Goal: Transaction & Acquisition: Subscribe to service/newsletter

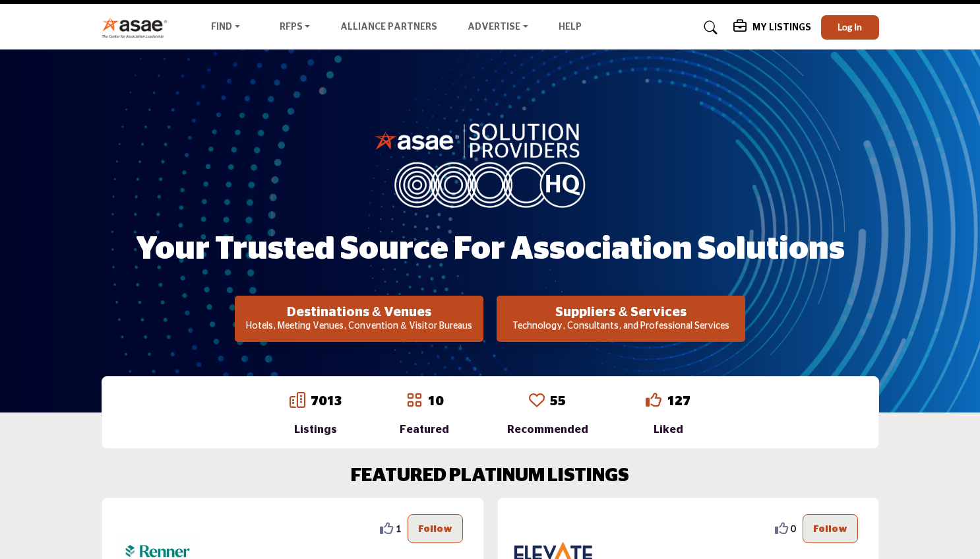
scroll to position [32, 0]
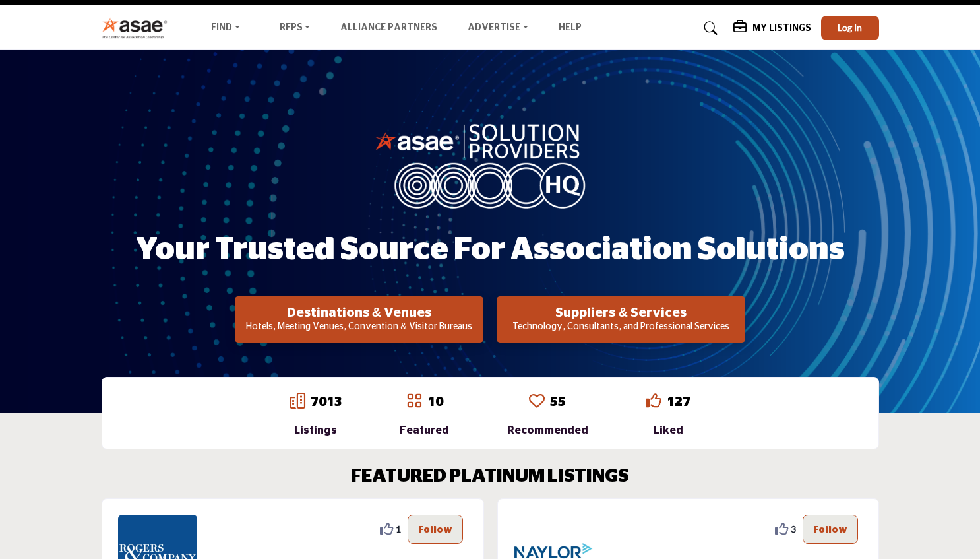
click at [598, 321] on p "Technology, Consultants, and Professional Services" at bounding box center [621, 327] width 241 height 13
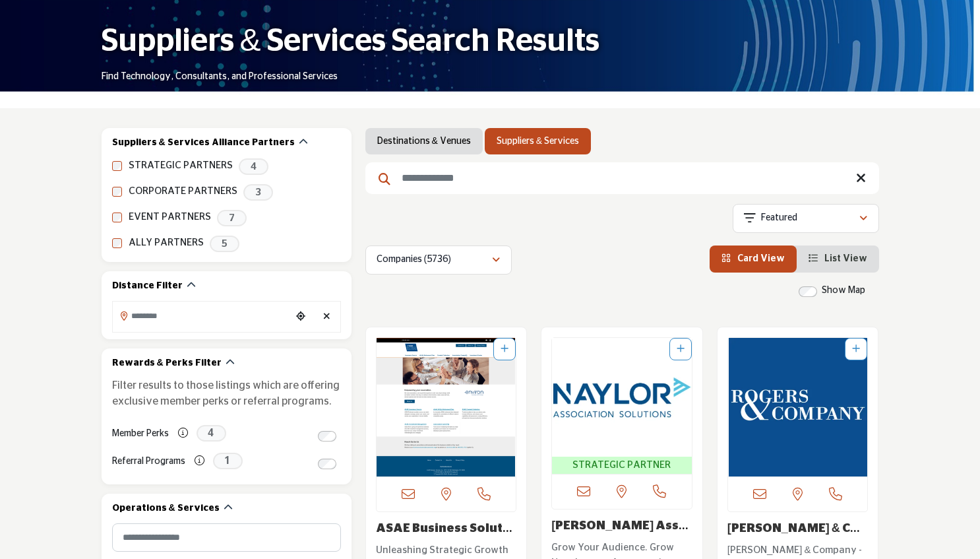
scroll to position [75, 0]
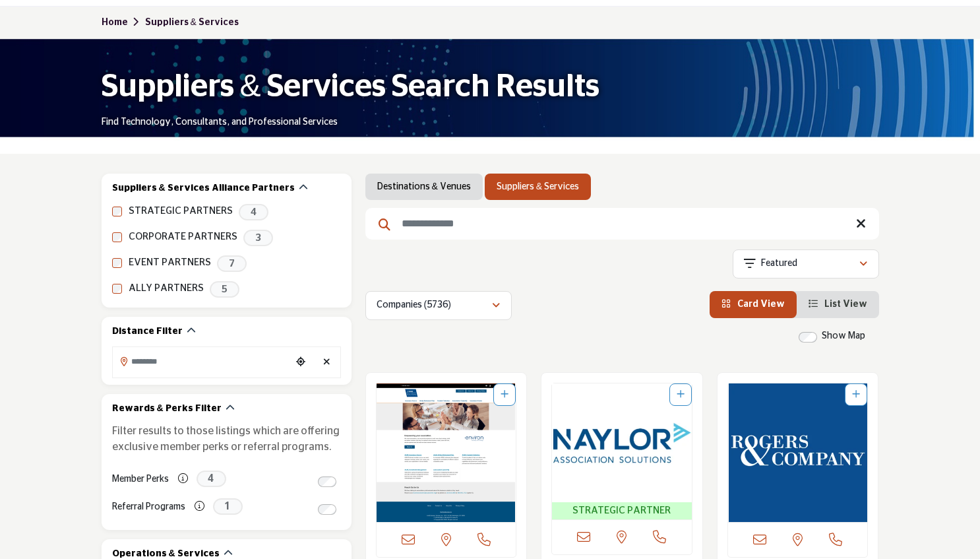
click at [397, 184] on link "Destinations & Venues" at bounding box center [424, 186] width 94 height 13
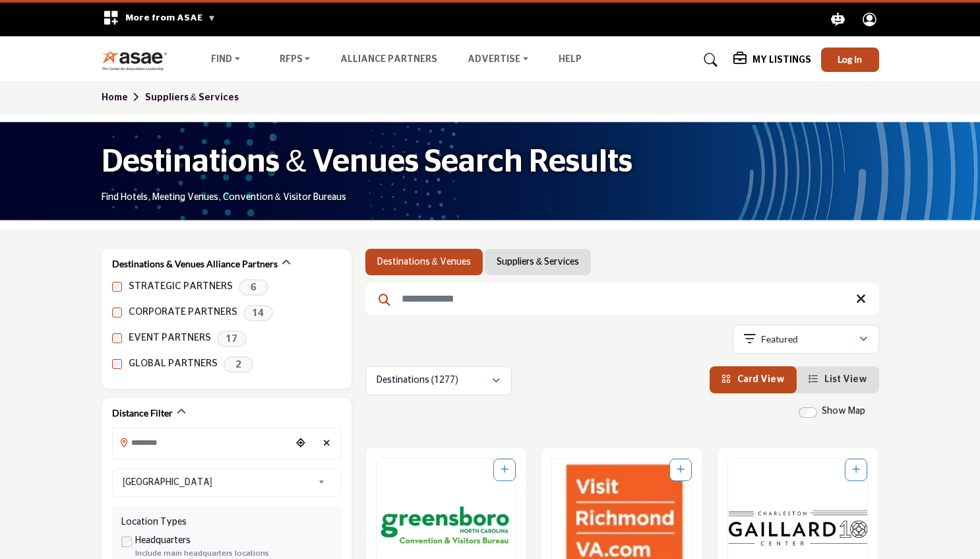
click at [544, 259] on link "Suppliers & Services" at bounding box center [538, 261] width 82 height 13
click at [775, 53] on div "My Listings" at bounding box center [773, 60] width 78 height 16
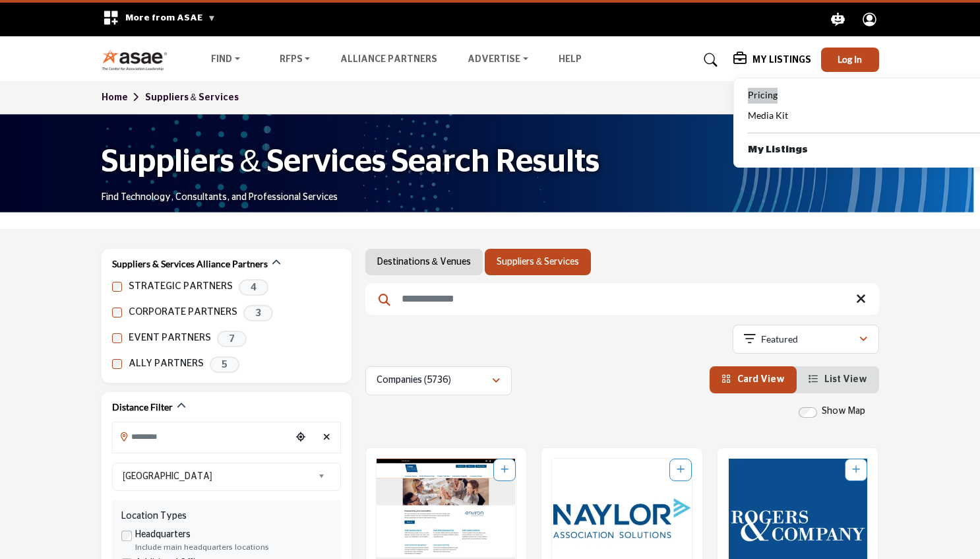
click at [773, 97] on span "Pricing" at bounding box center [763, 94] width 30 height 11
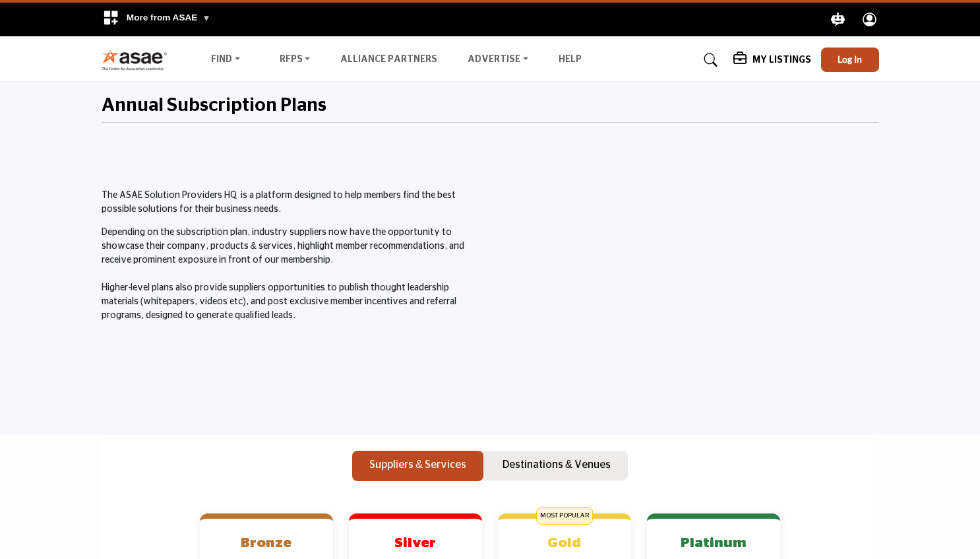
click at [771, 54] on h5 "My Listings" at bounding box center [782, 60] width 59 height 12
click at [579, 133] on div "Annual Subscription Plans" at bounding box center [491, 109] width 778 height 54
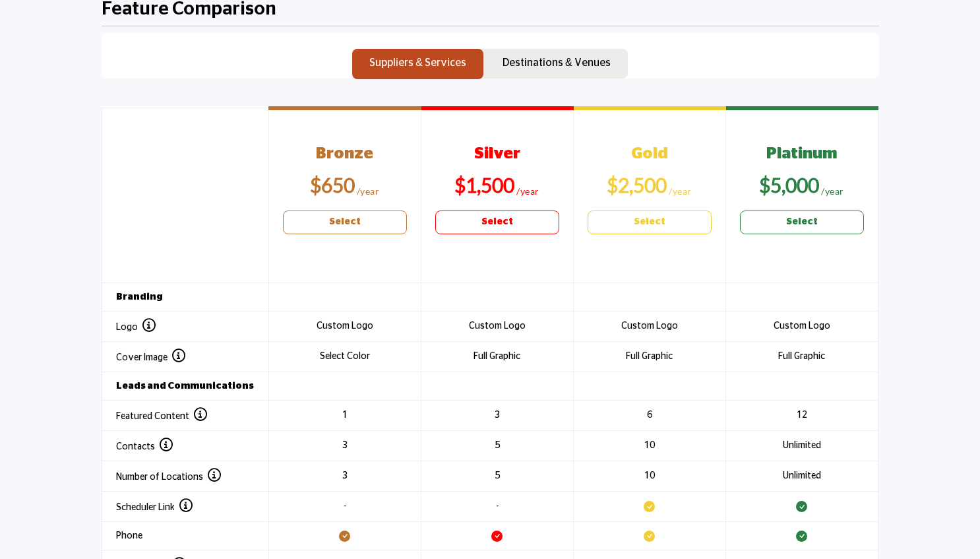
scroll to position [1321, 0]
click at [351, 226] on b "Select" at bounding box center [345, 221] width 32 height 14
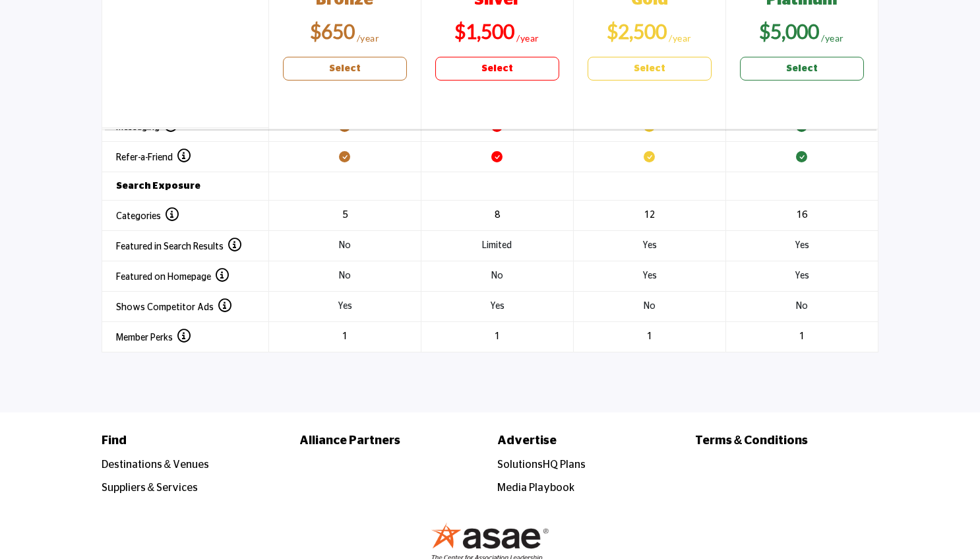
scroll to position [1802, 0]
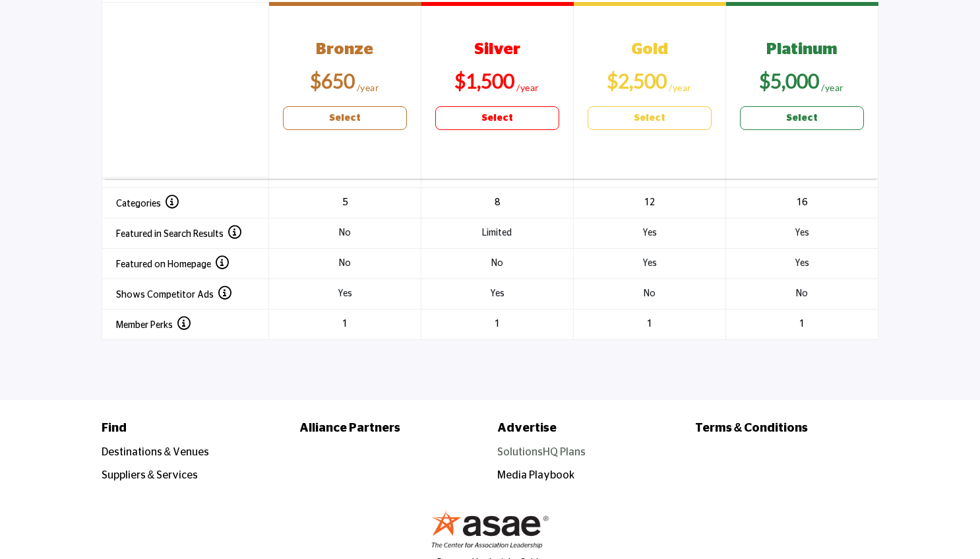
click at [561, 447] on link "SolutionsHQ Plans" at bounding box center [541, 452] width 88 height 11
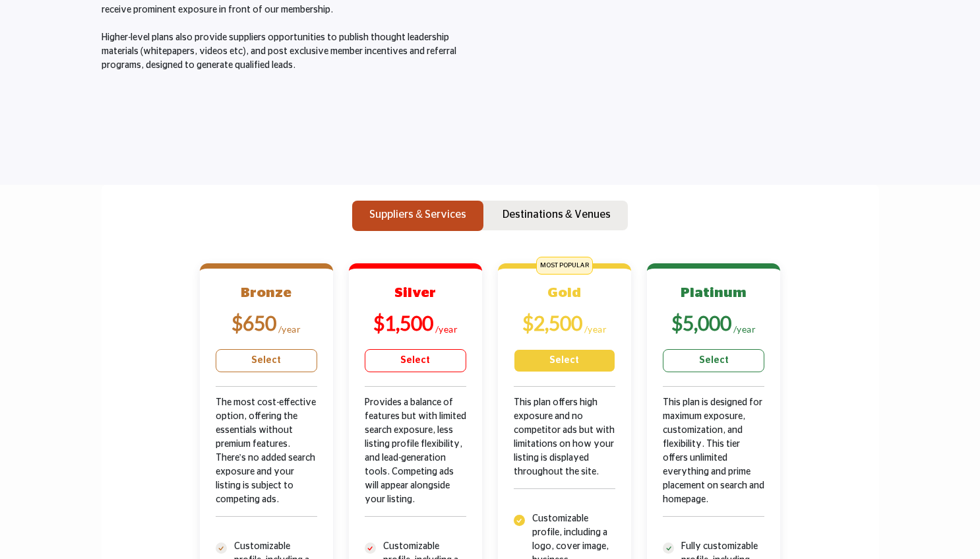
scroll to position [251, 0]
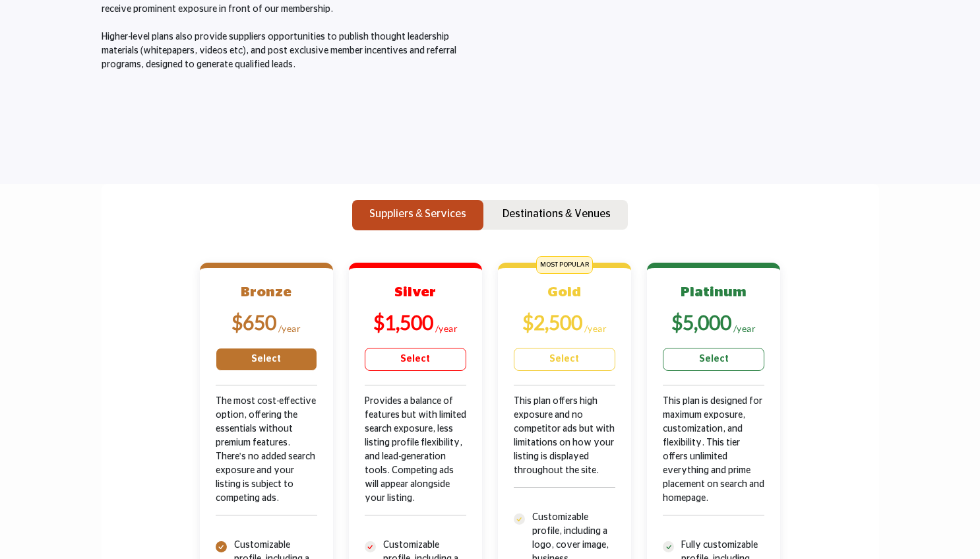
click at [269, 363] on link "Select" at bounding box center [267, 359] width 102 height 23
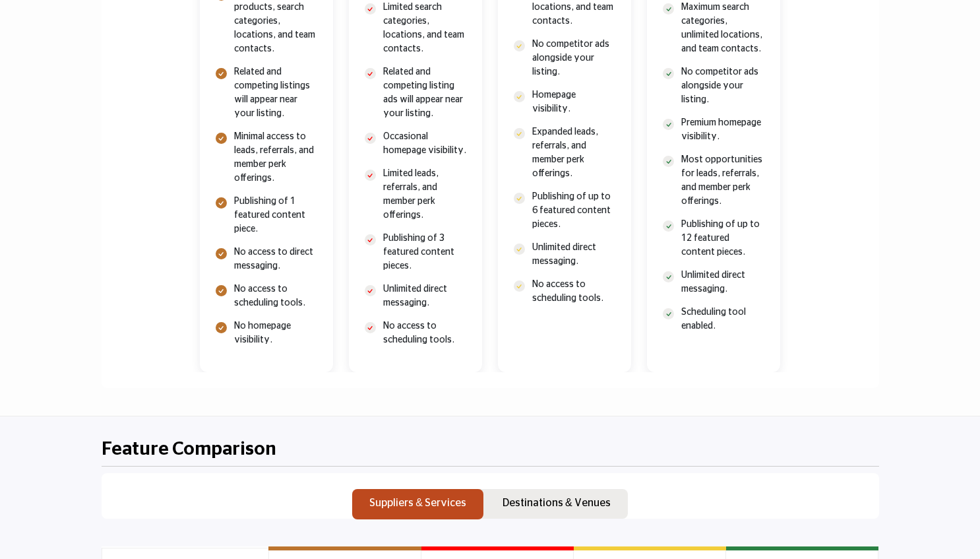
scroll to position [881, 0]
